Goal: Register for event/course

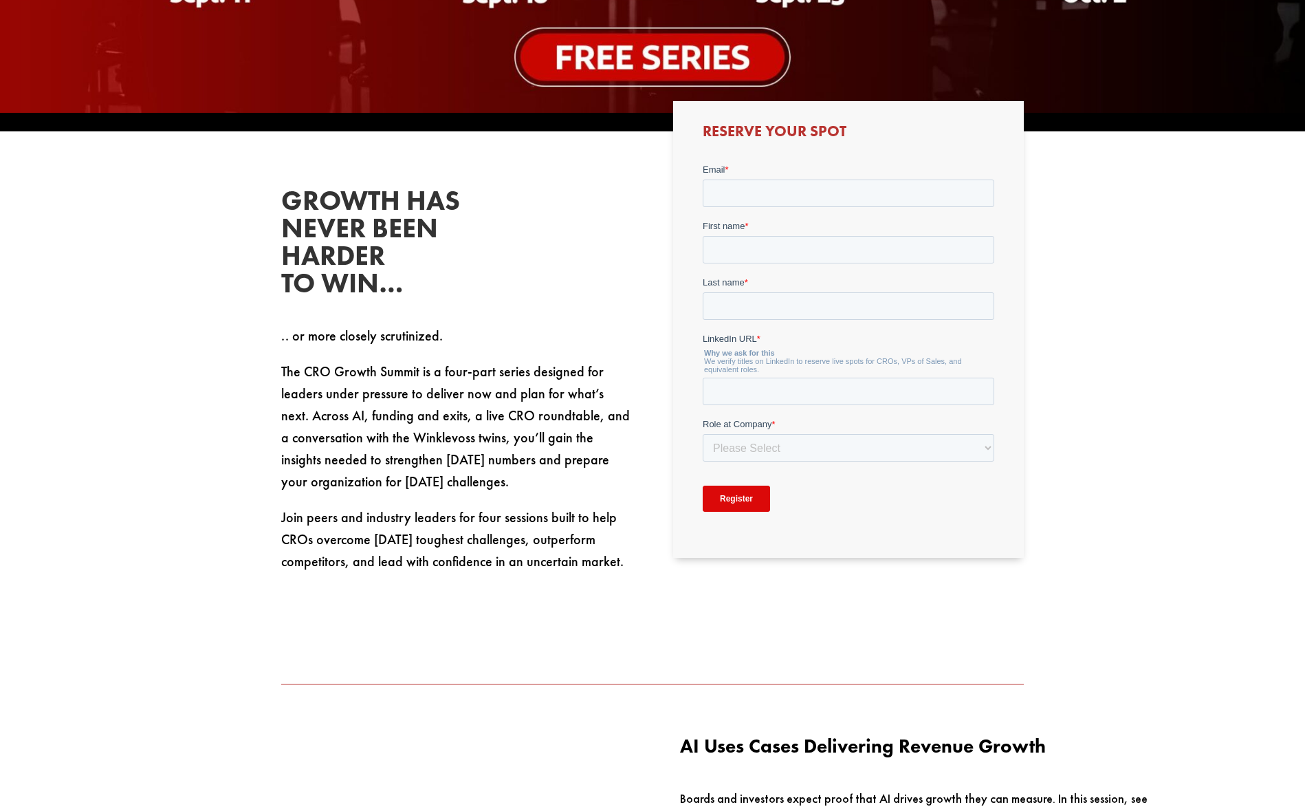
scroll to position [693, 0]
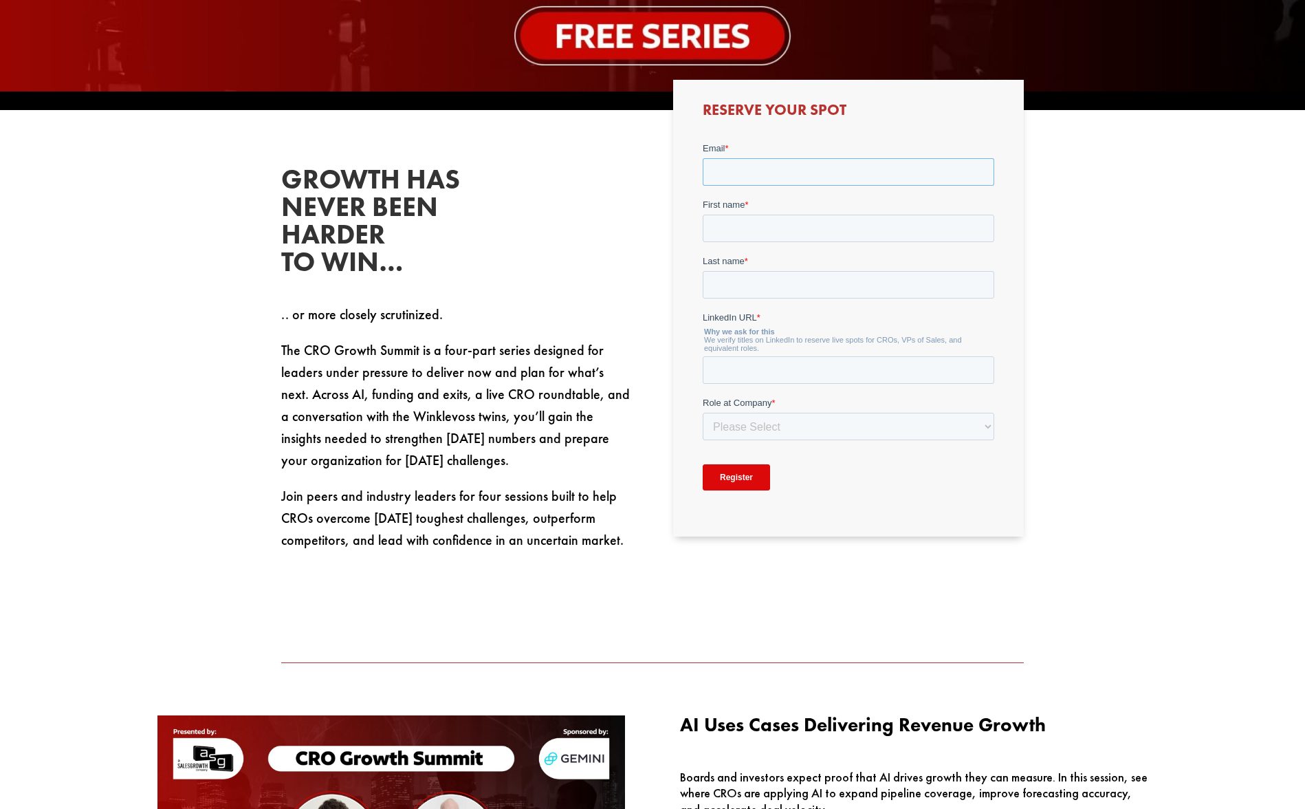
click at [752, 171] on input "Email *" at bounding box center [848, 171] width 292 height 28
type input "mukesh@edgility.co.uk"
click at [755, 234] on input "First name *" at bounding box center [848, 228] width 292 height 28
type input "Mukesh"
click at [767, 285] on input "Last name *" at bounding box center [848, 284] width 292 height 28
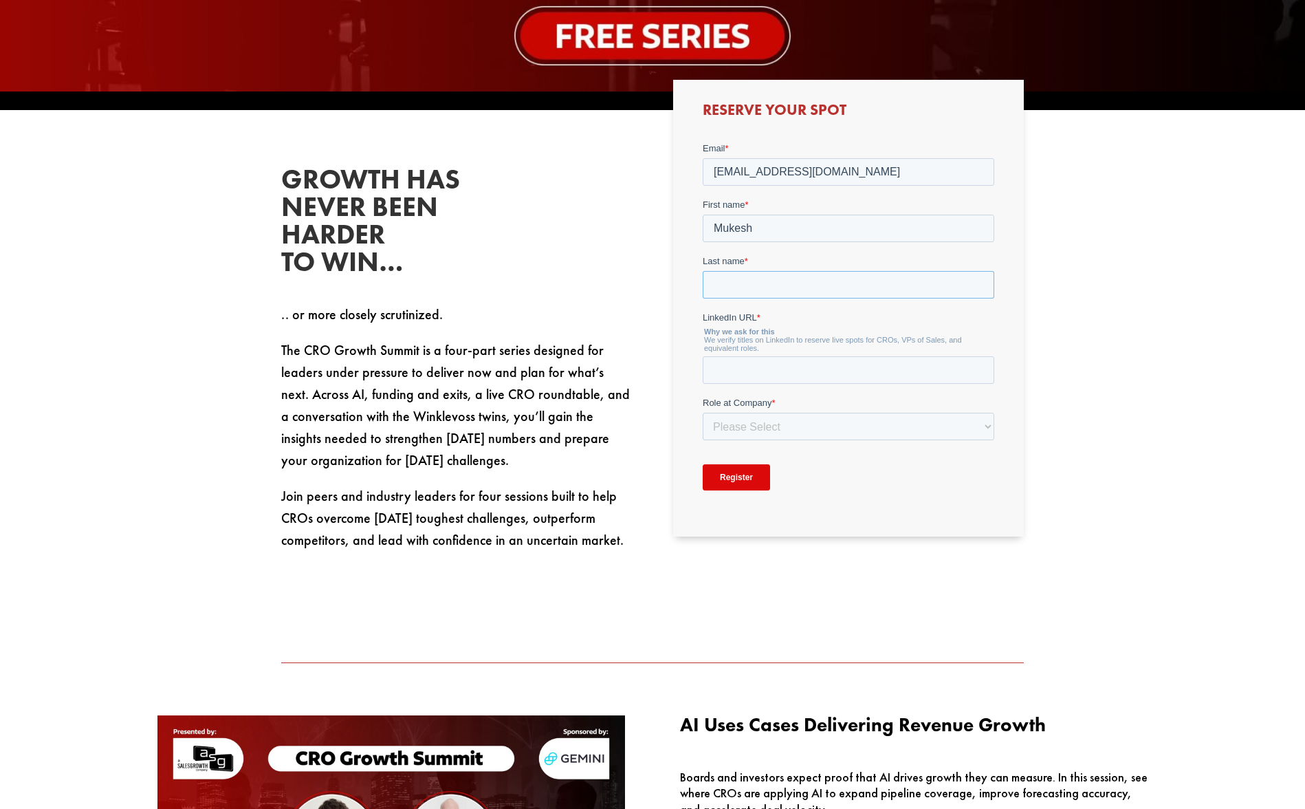
type input "Sharma"
click at [773, 369] on input "LinkedIn URL *" at bounding box center [848, 370] width 292 height 28
drag, startPoint x: 829, startPoint y: 172, endPoint x: 657, endPoint y: 166, distance: 172.0
click html "Email * mukesh@edgility.co.uk First name * Mukesh Last name * Sharma LinkedIn U…"
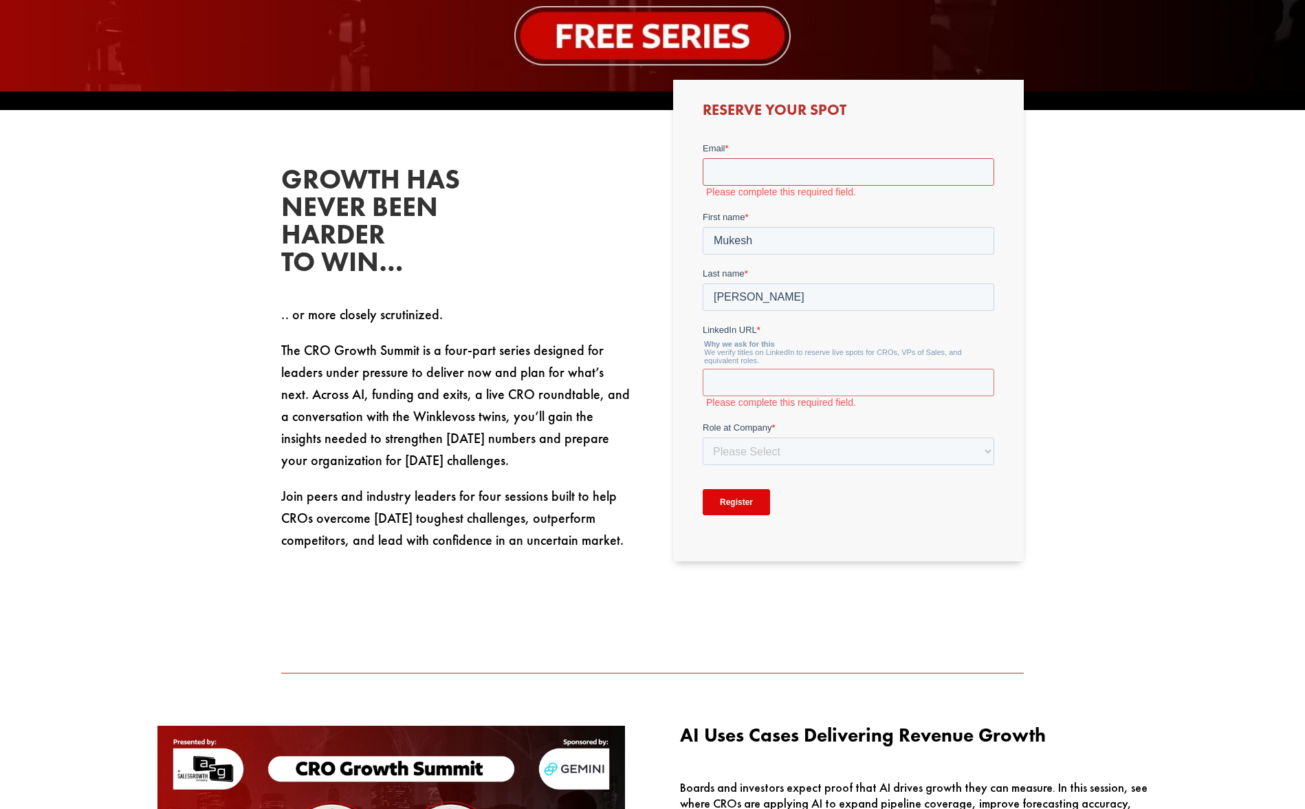
click at [811, 179] on input "Email *" at bounding box center [848, 171] width 292 height 28
type input "mukesh.sharma@jscrambler.com"
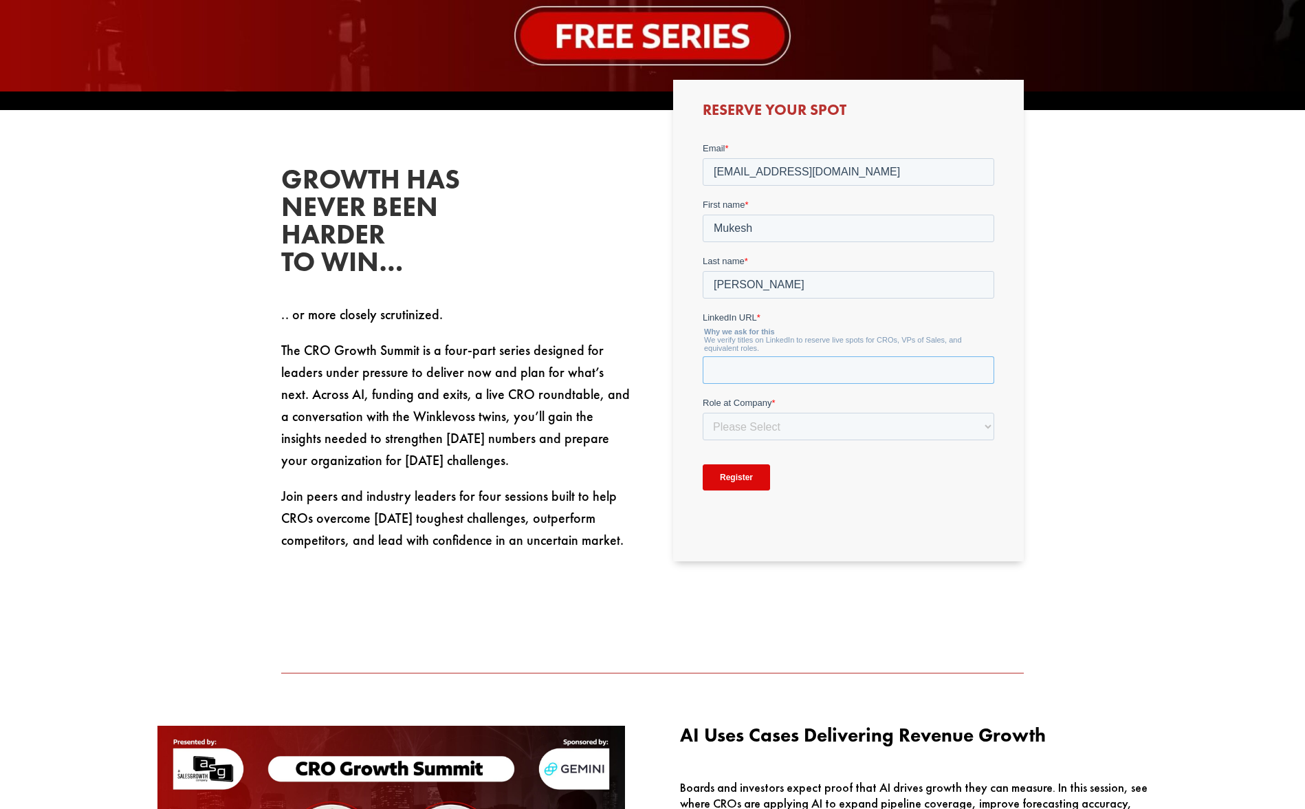
click at [754, 367] on input "LinkedIn URL *" at bounding box center [848, 370] width 292 height 28
paste input "https://www.linkedin.com/in/mukeshs/"
type input "https://www.linkedin.com/in/mukeshs/"
click at [759, 430] on select "Please Select C-Level (CRO, CSO, etc) Senior Leadership (VP of Sales, VP of Ena…" at bounding box center [848, 426] width 292 height 28
select select "C-Level (CRO, CSO, etc)"
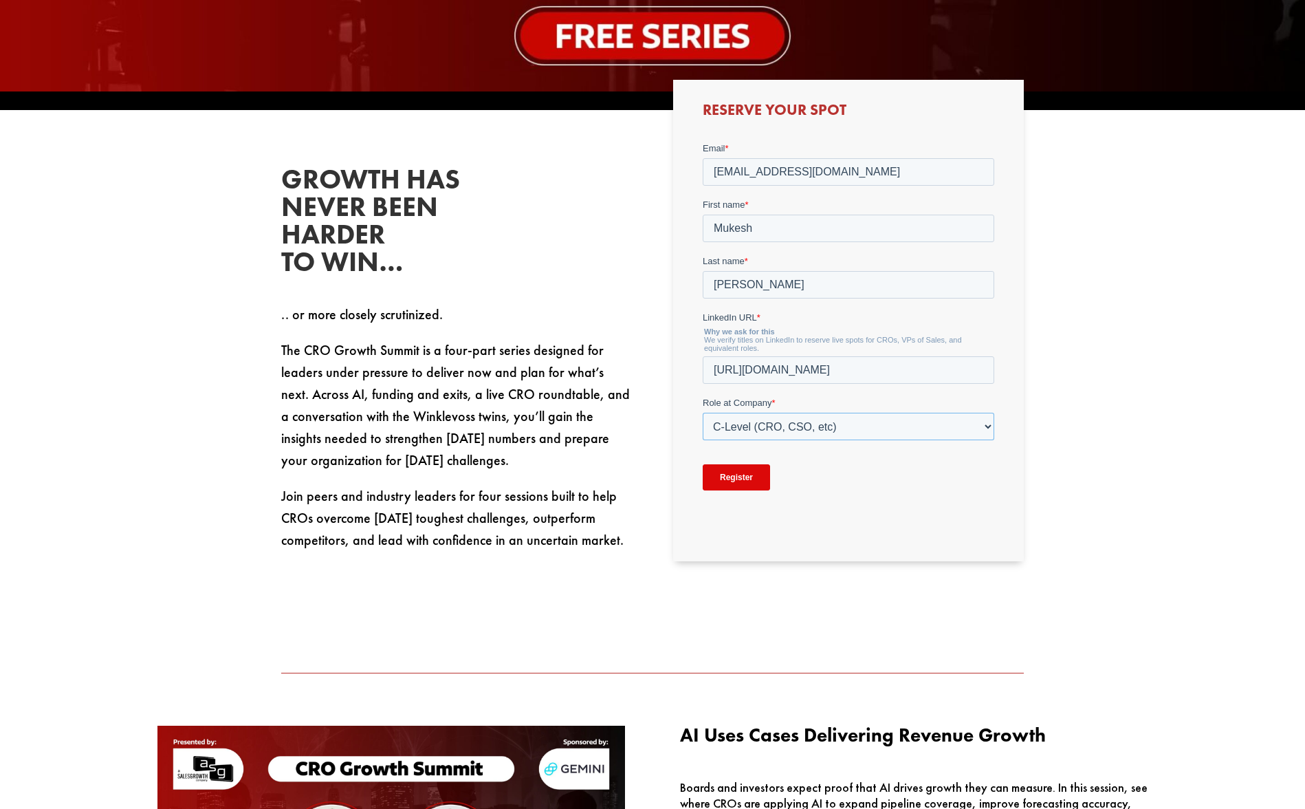
click at [702, 412] on select "Please Select C-Level (CRO, CSO, etc) Senior Leadership (VP of Sales, VP of Ena…" at bounding box center [848, 426] width 292 height 28
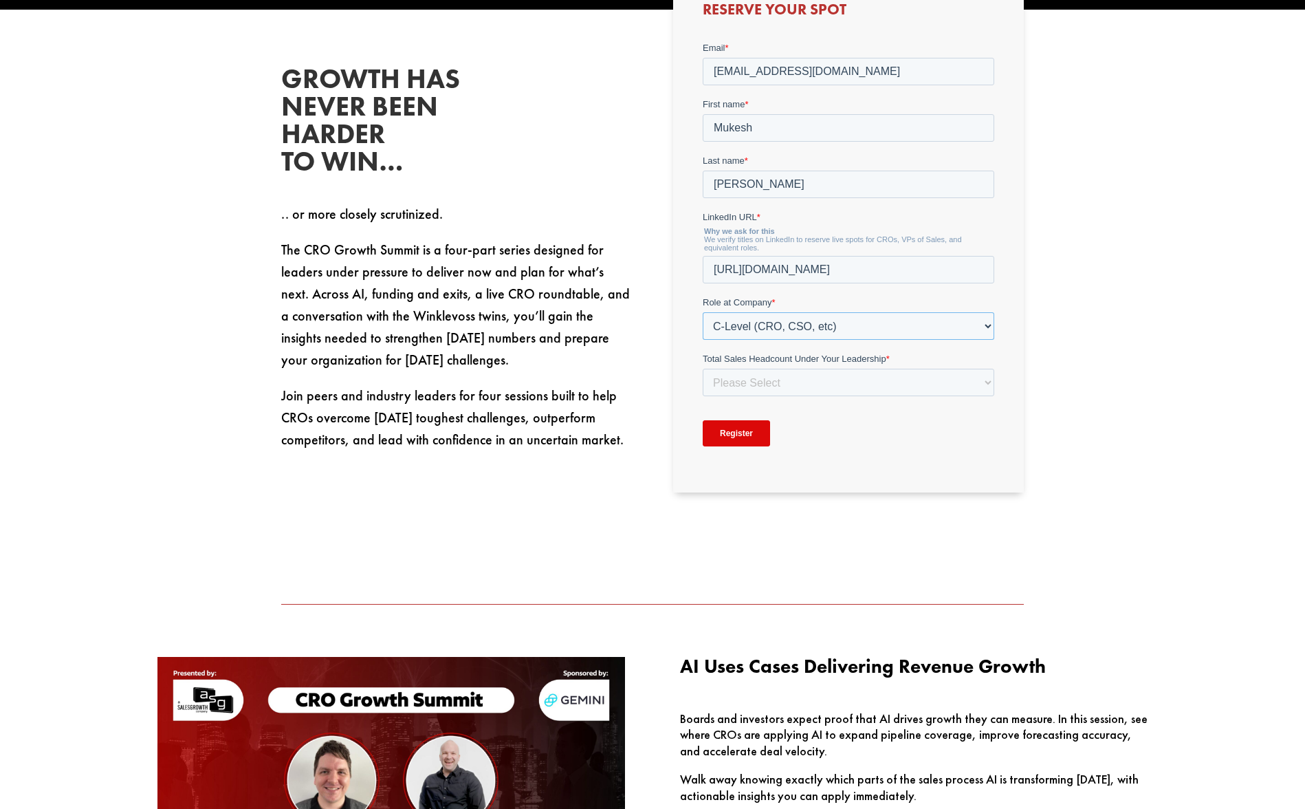
scroll to position [945, 0]
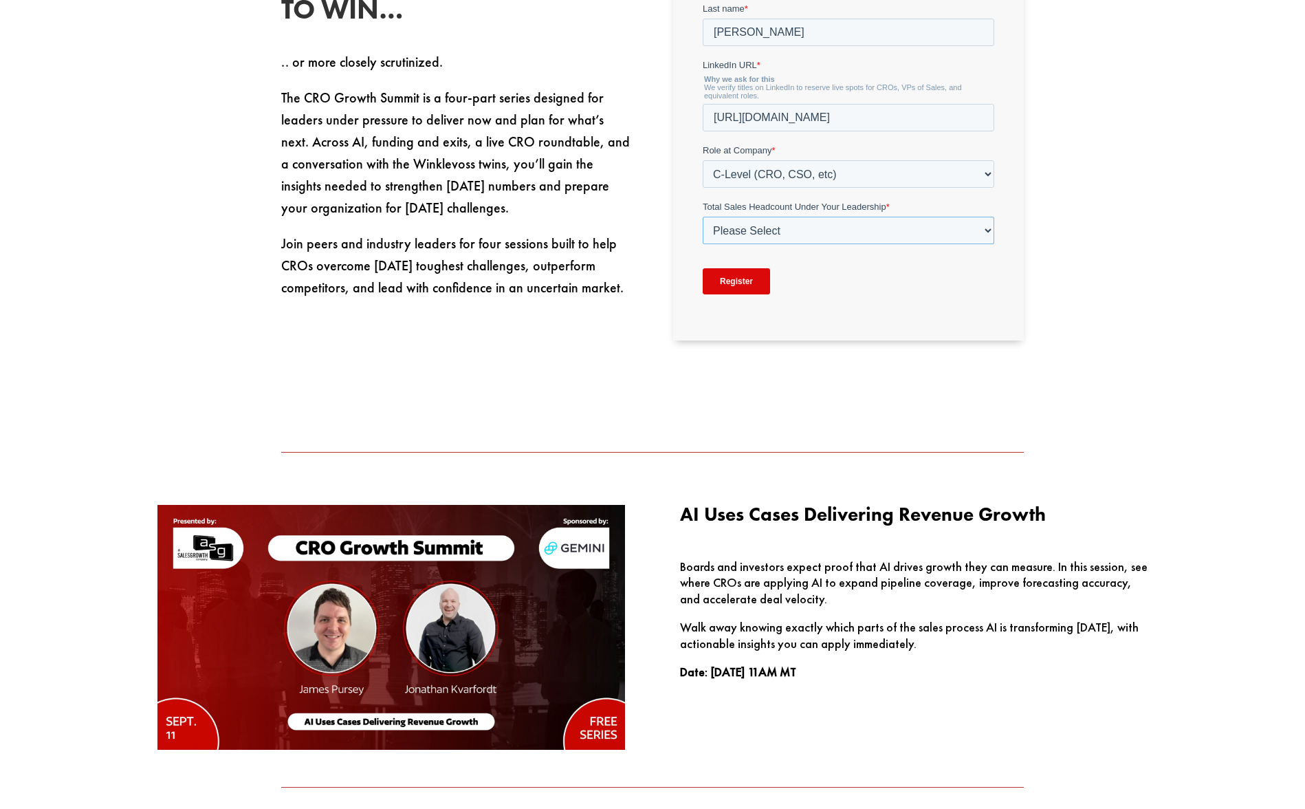
click at [742, 227] on select "Please Select Just Me 1-9 10-19 20-49 50-99 100+" at bounding box center [848, 231] width 292 height 28
select select "10-19"
click at [702, 244] on select "Please Select Just Me 1-9 10-19 20-49 50-99 100+" at bounding box center [848, 231] width 292 height 28
click at [748, 286] on input "Register" at bounding box center [735, 281] width 67 height 26
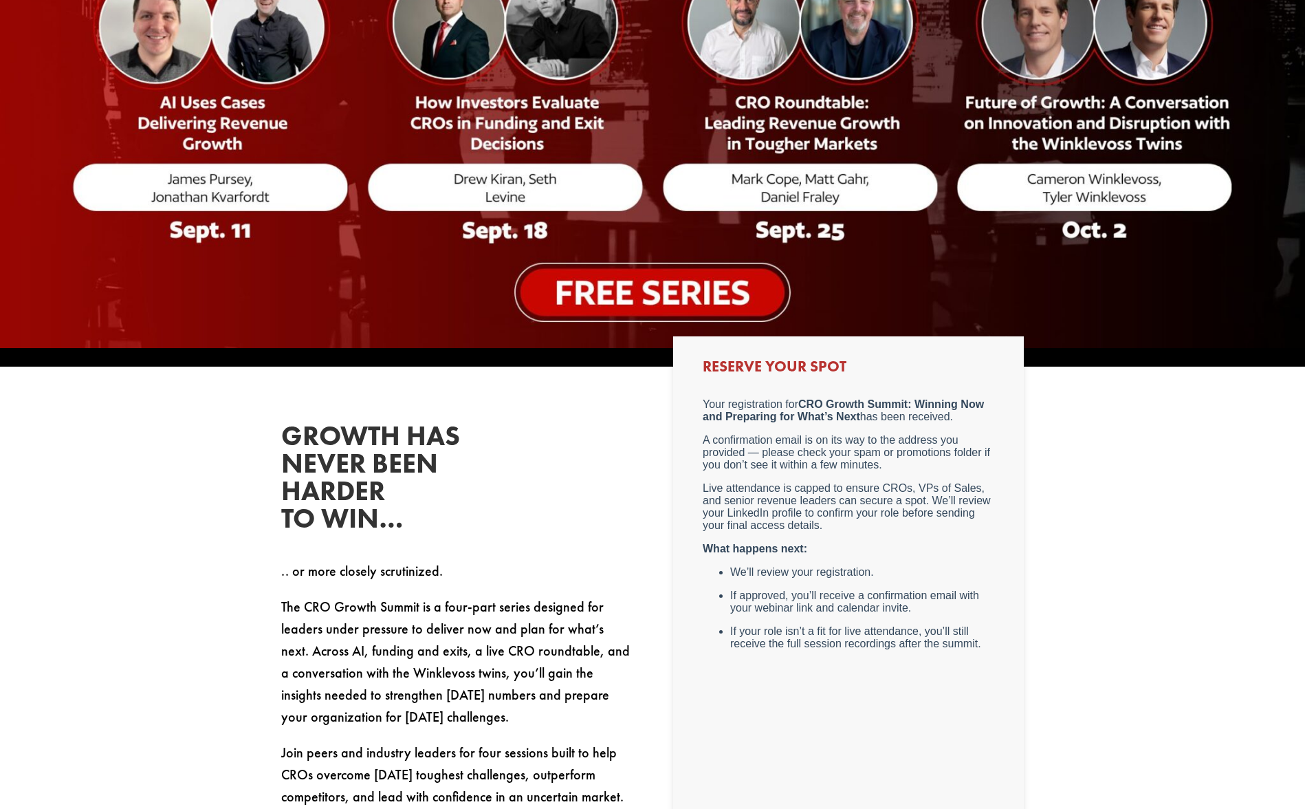
scroll to position [0, 0]
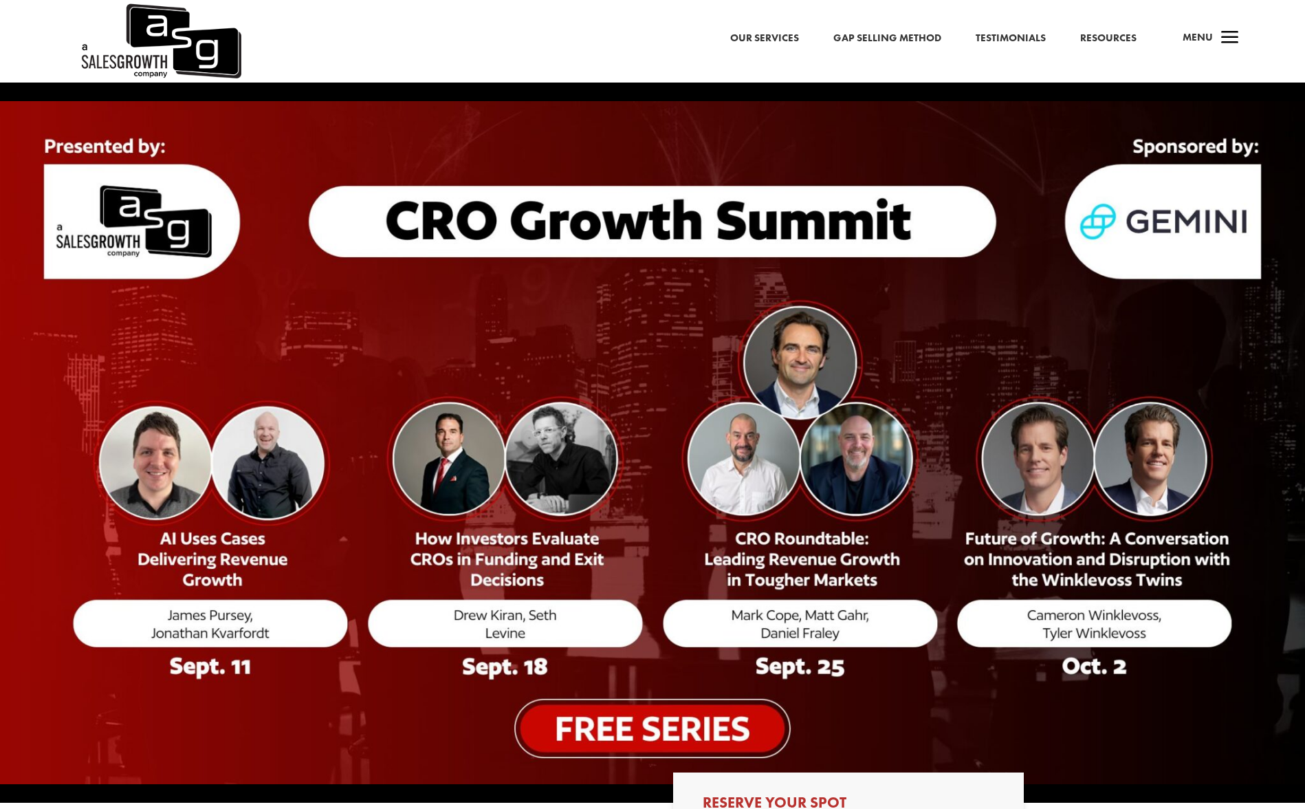
click at [1190, 38] on span "Menu" at bounding box center [1198, 37] width 30 height 14
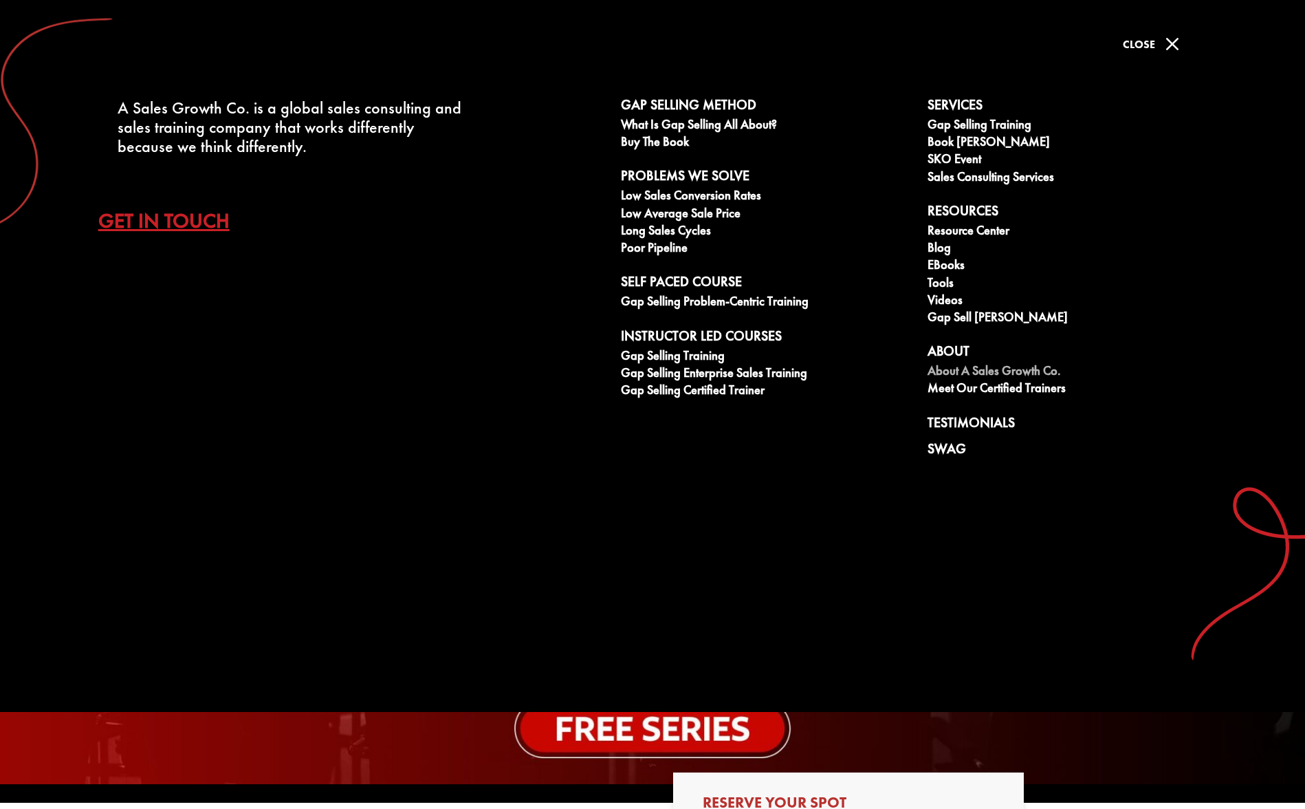
click at [988, 373] on link "About A Sales Growth Co." at bounding box center [1074, 372] width 292 height 17
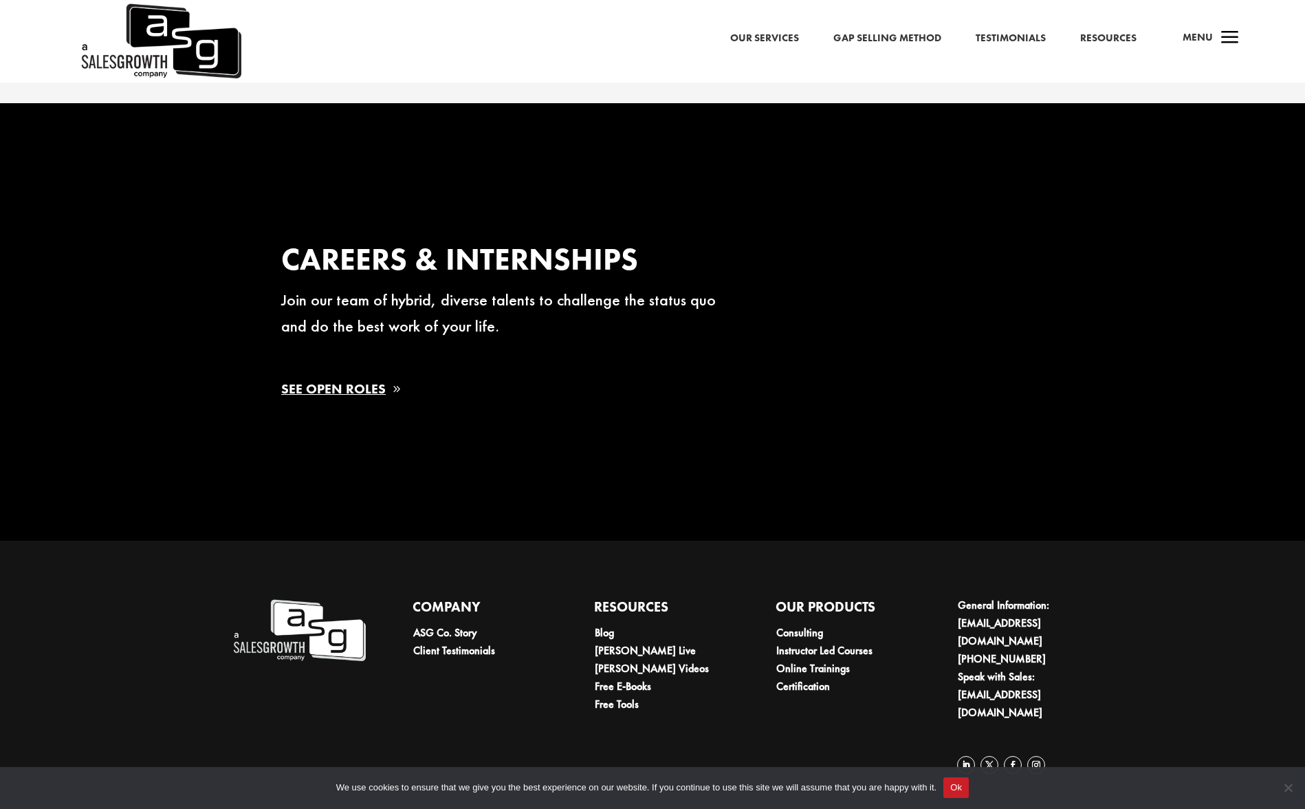
scroll to position [2344, 0]
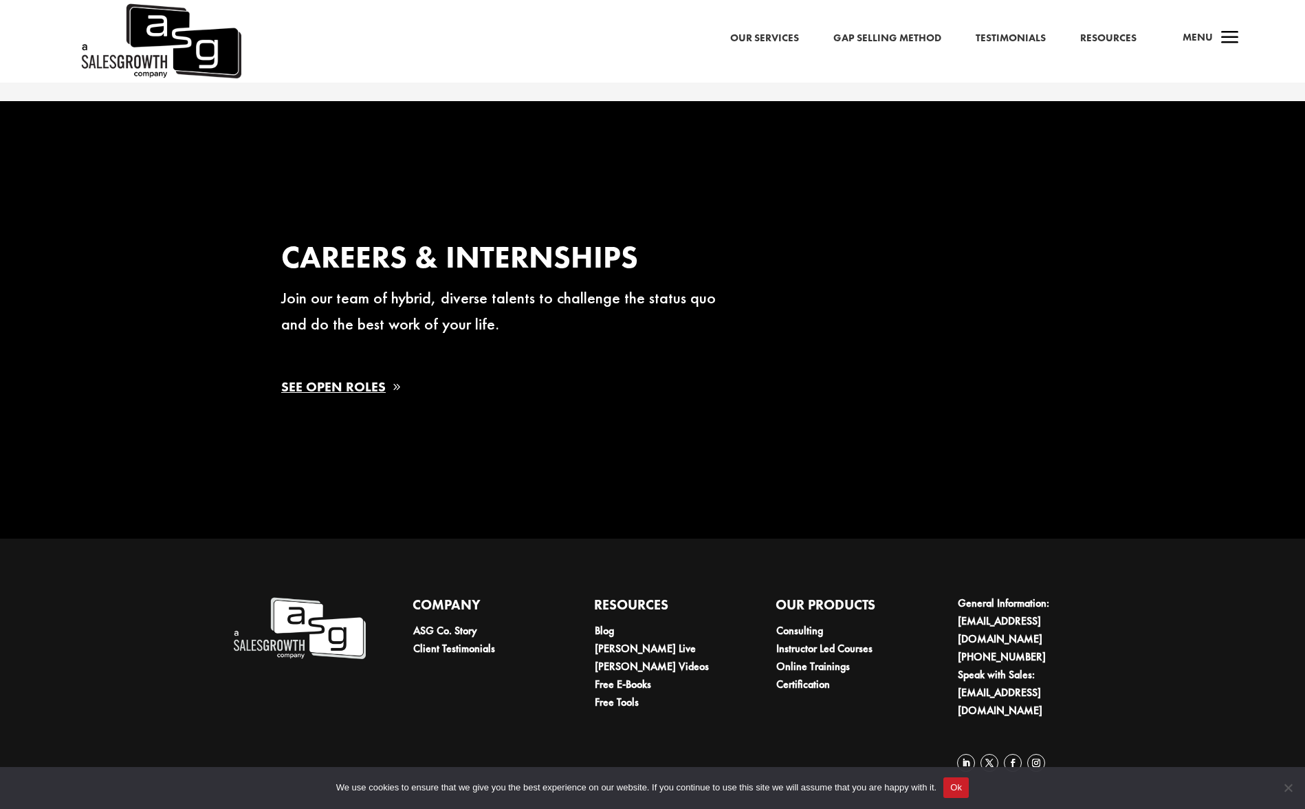
click at [167, 39] on img at bounding box center [160, 41] width 162 height 83
